Goal: Complete application form: Complete application form

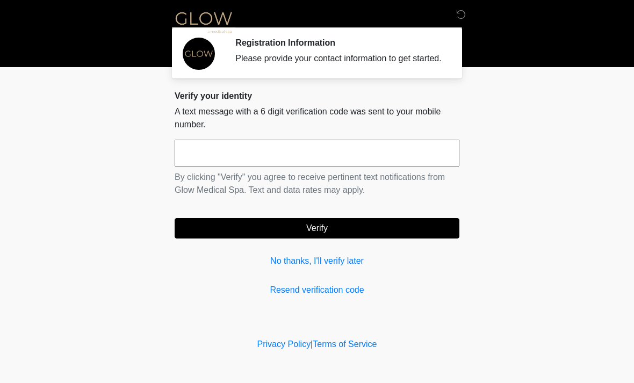
click at [225, 167] on input "text" at bounding box center [317, 153] width 285 height 27
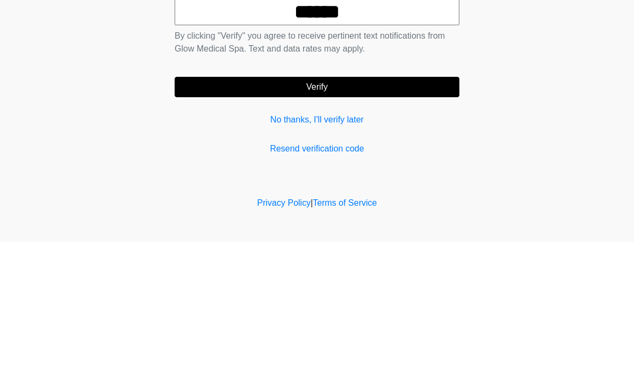
type input "******"
click at [395, 218] on button "Verify" at bounding box center [317, 228] width 285 height 20
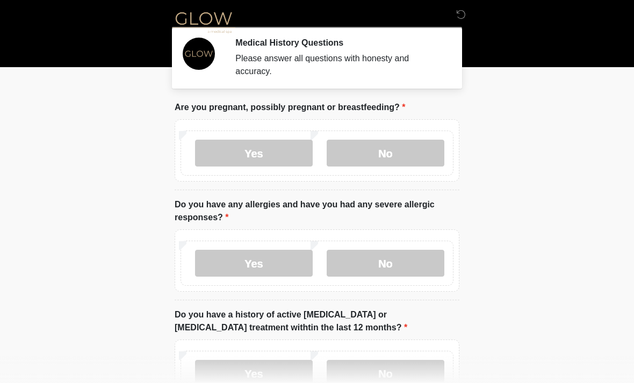
click at [406, 147] on label "No" at bounding box center [386, 153] width 118 height 27
click at [401, 261] on label "No" at bounding box center [386, 263] width 118 height 27
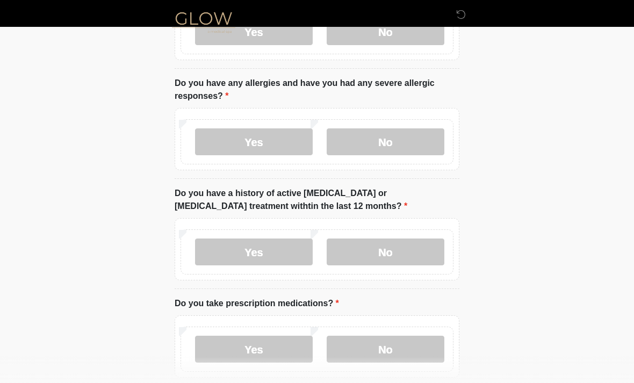
scroll to position [129, 0]
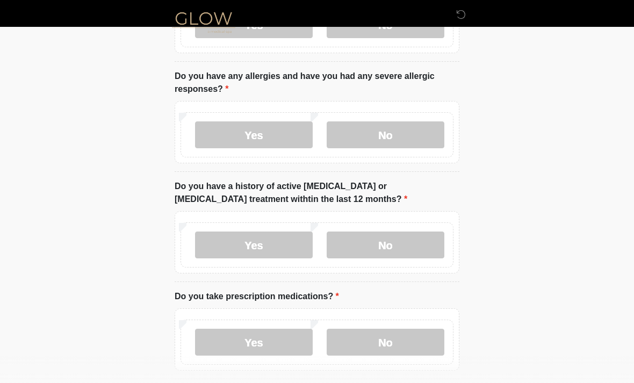
click at [407, 250] on label "No" at bounding box center [386, 245] width 118 height 27
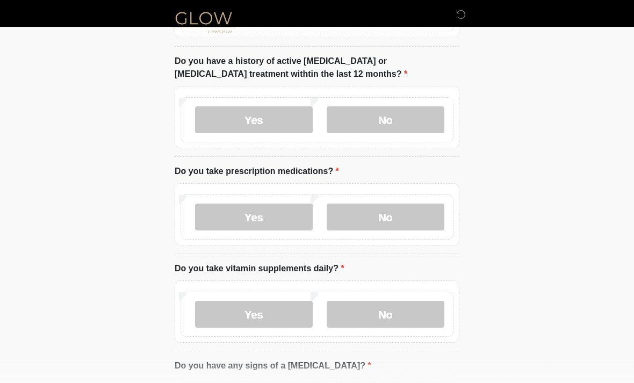
click at [411, 221] on label "No" at bounding box center [386, 217] width 118 height 27
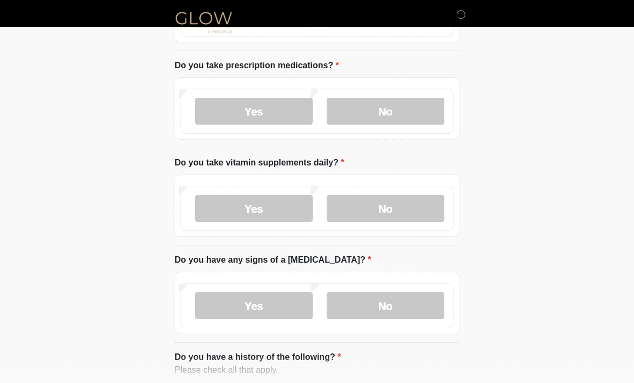
scroll to position [356, 0]
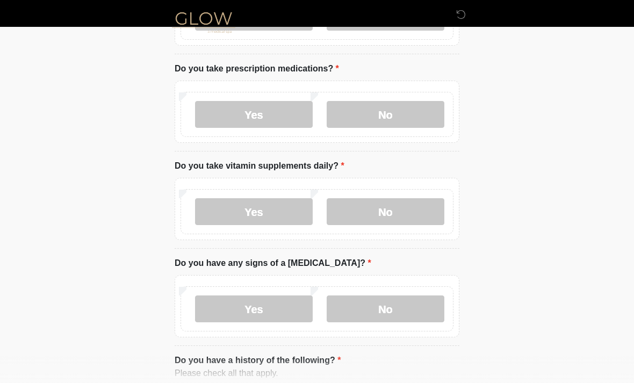
click at [410, 215] on label "No" at bounding box center [386, 211] width 118 height 27
click at [405, 312] on label "No" at bounding box center [386, 309] width 118 height 27
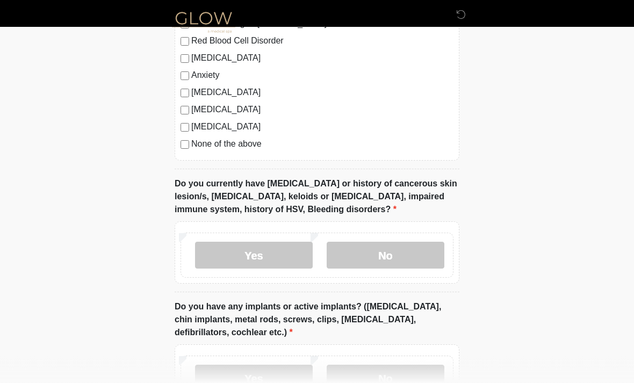
scroll to position [802, 0]
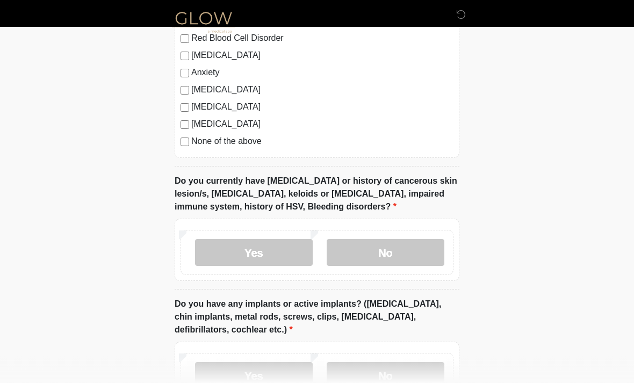
click at [413, 251] on label "No" at bounding box center [386, 253] width 118 height 27
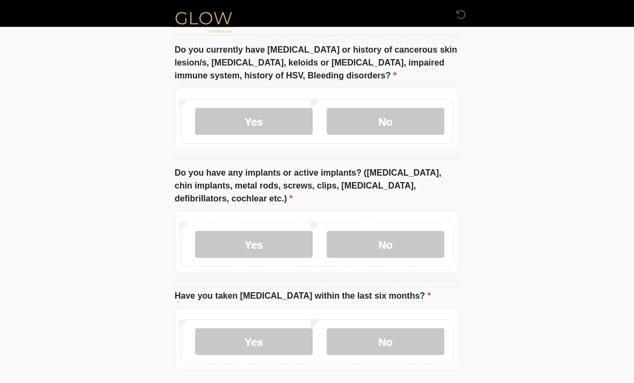
scroll to position [935, 0]
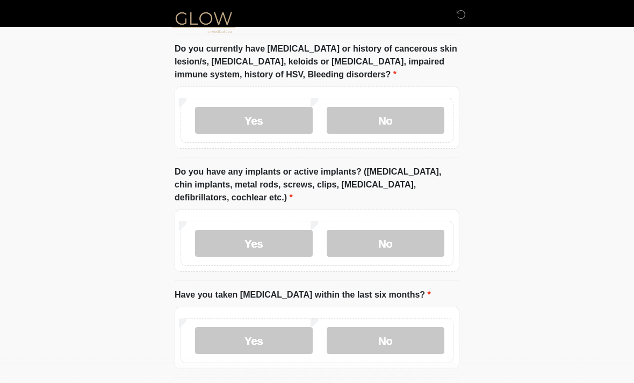
click at [275, 242] on label "Yes" at bounding box center [254, 243] width 118 height 27
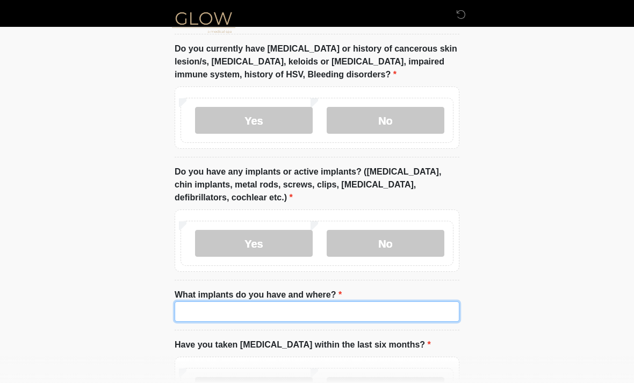
click at [259, 310] on input "What implants do you have and where?" at bounding box center [317, 312] width 285 height 20
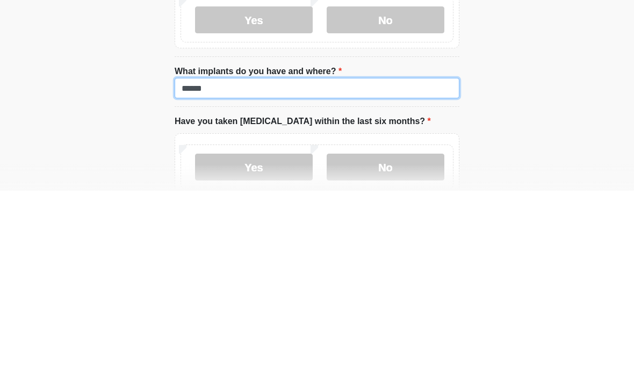
scroll to position [1007, 0]
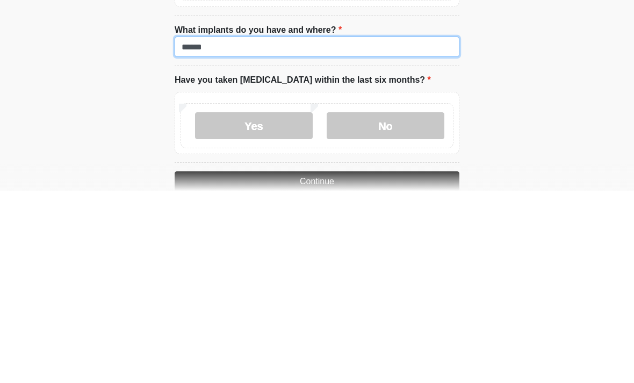
type input "******"
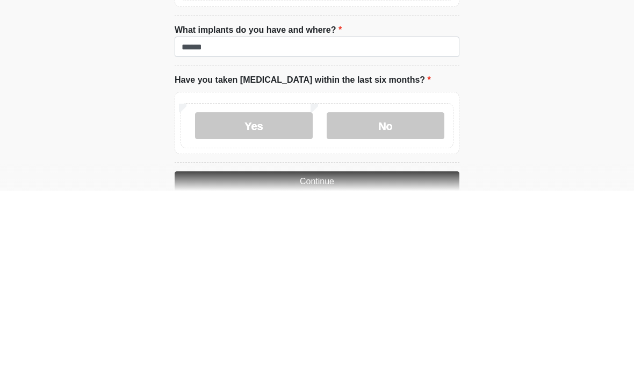
click at [397, 305] on label "No" at bounding box center [386, 318] width 118 height 27
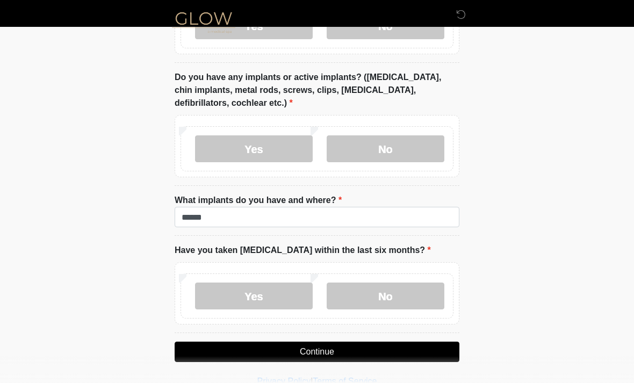
click at [348, 353] on button "Continue" at bounding box center [317, 352] width 285 height 20
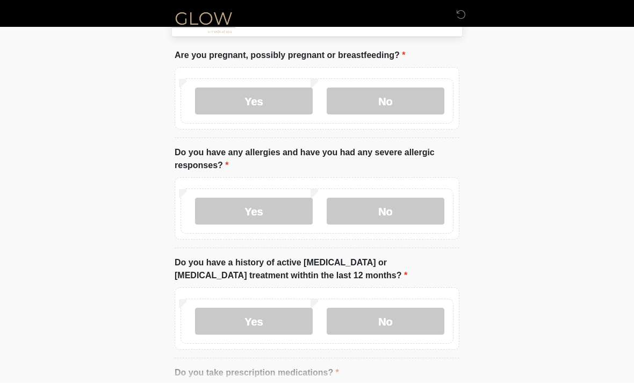
scroll to position [0, 0]
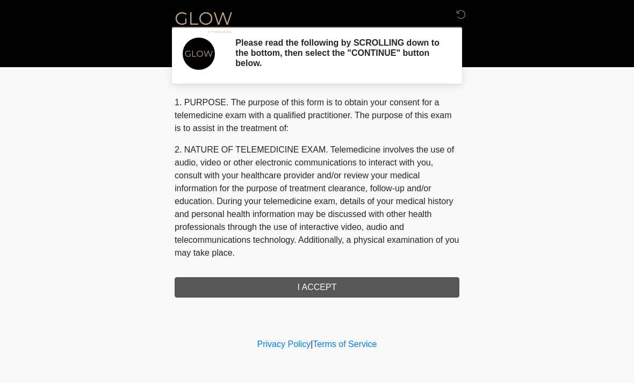
click at [339, 293] on div "1. PURPOSE. The purpose of this form is to obtain your consent for a telemedici…" at bounding box center [317, 197] width 285 height 202
click at [333, 284] on div "1. PURPOSE. The purpose of this form is to obtain your consent for a telemedici…" at bounding box center [317, 197] width 285 height 202
click at [302, 288] on div "1. PURPOSE. The purpose of this form is to obtain your consent for a telemedici…" at bounding box center [317, 197] width 285 height 202
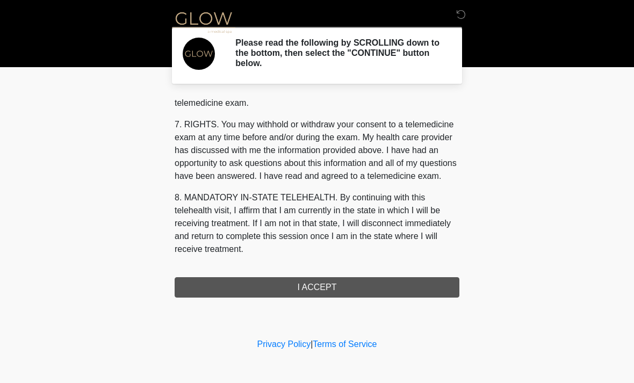
scroll to position [455, 0]
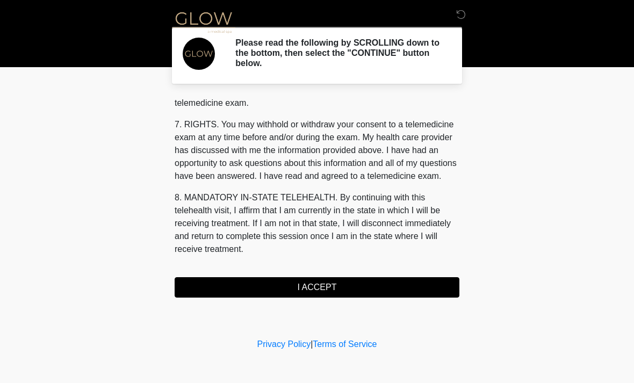
click at [352, 286] on button "I ACCEPT" at bounding box center [317, 287] width 285 height 20
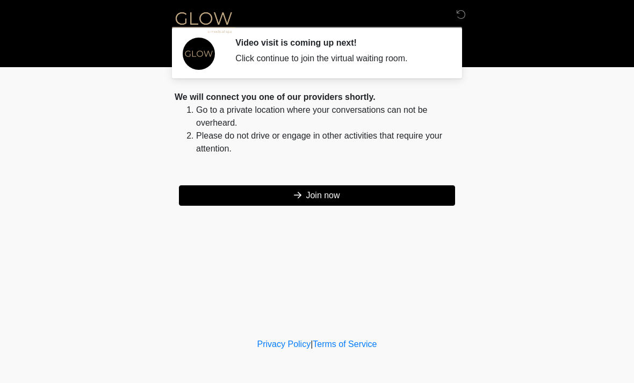
click at [354, 199] on button "Join now" at bounding box center [317, 196] width 276 height 20
